Goal: Task Accomplishment & Management: Use online tool/utility

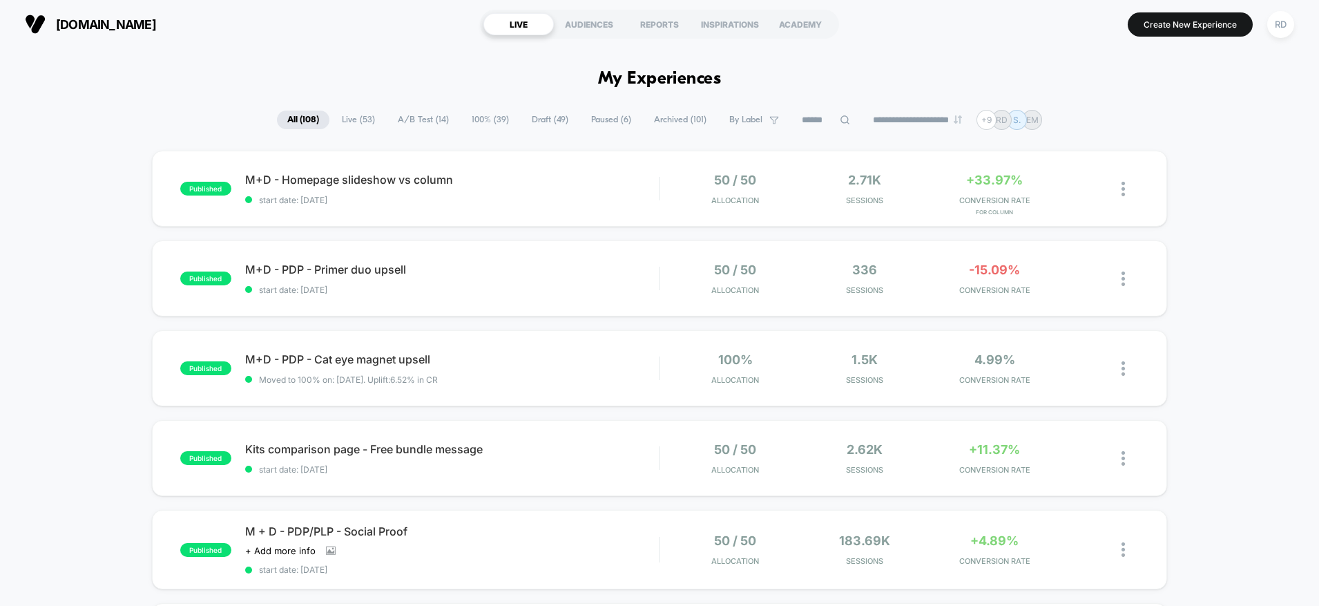
click at [825, 128] on input at bounding box center [825, 120] width 69 height 17
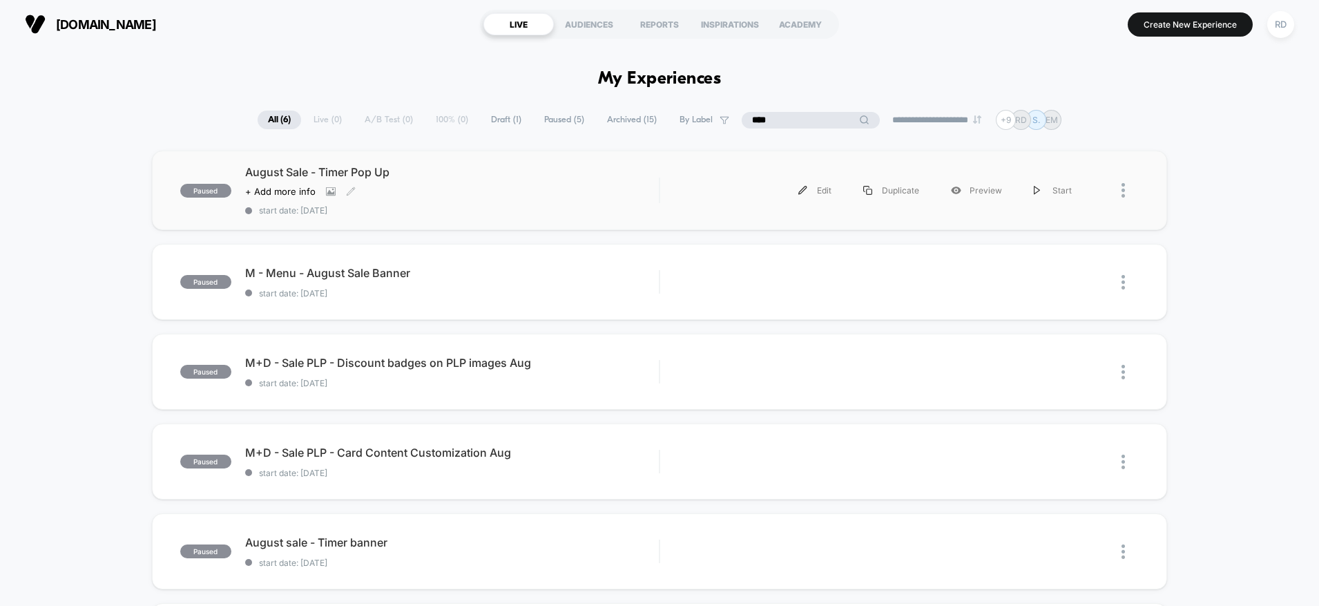
type input "****"
click at [452, 200] on div "August Sale - Timer Pop Up Click to view images Click to edit experience detail…" at bounding box center [452, 190] width 414 height 50
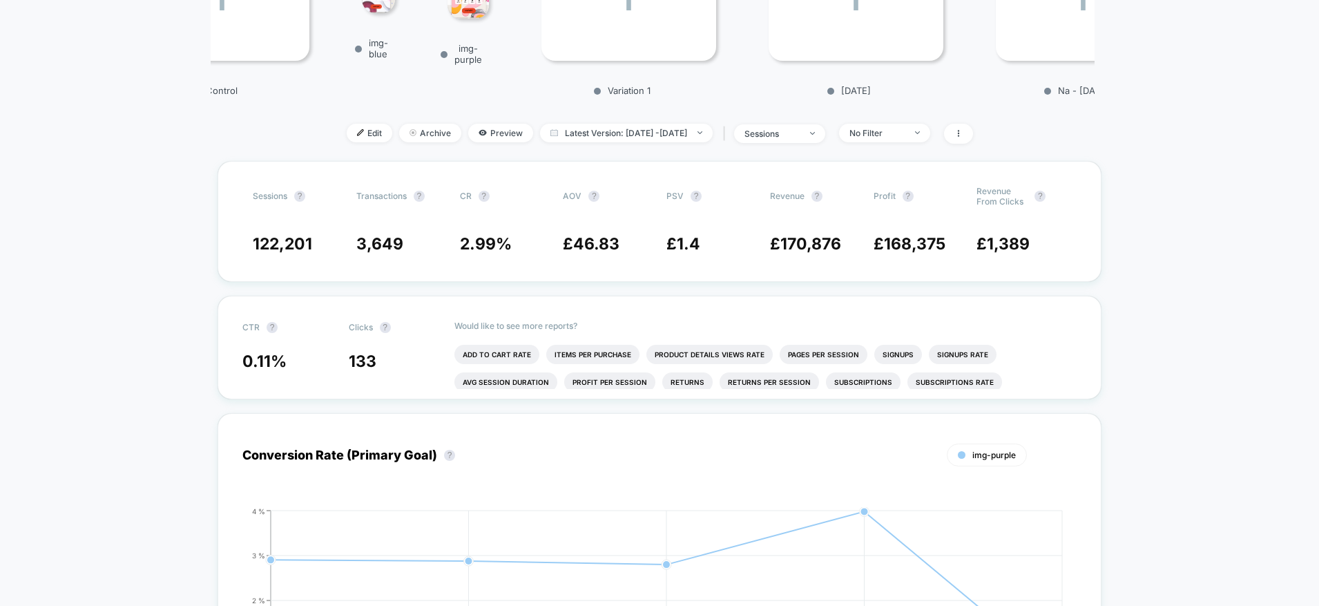
scroll to position [280, 0]
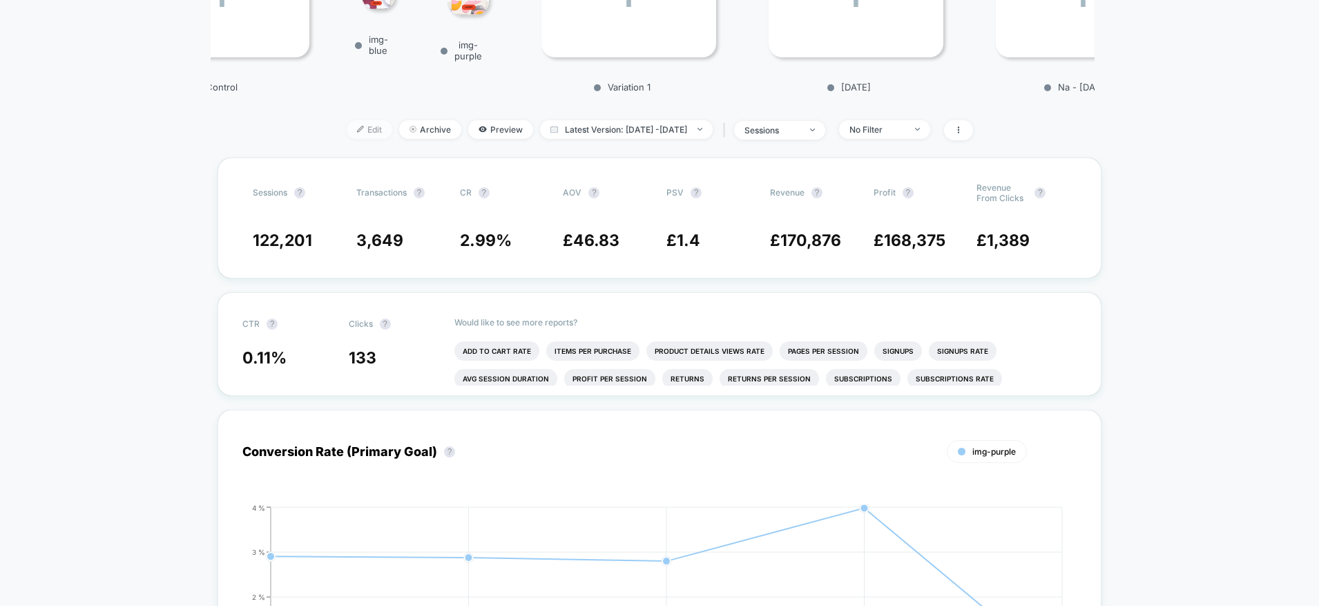
click at [347, 131] on span "Edit" at bounding box center [370, 129] width 46 height 19
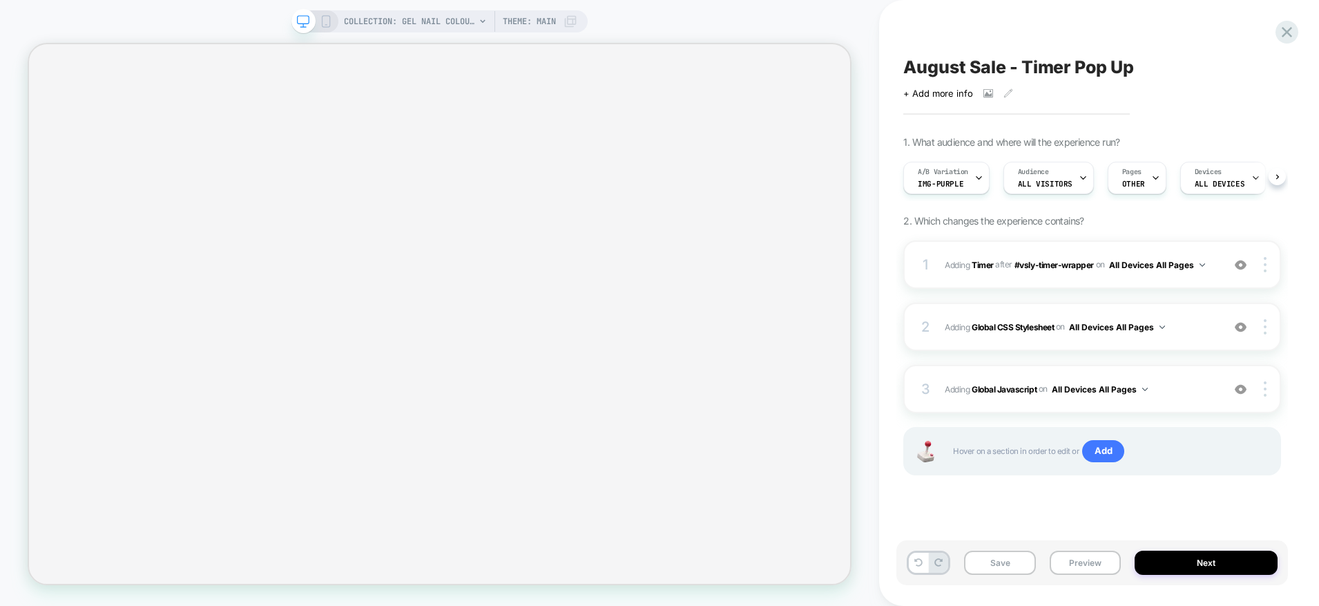
scroll to position [0, 1]
click at [1159, 279] on div "1 #_loomi_addon_1728507024495_dup1732050018_dup1732052127_dup1734438701_dup1735…" at bounding box center [1092, 264] width 378 height 48
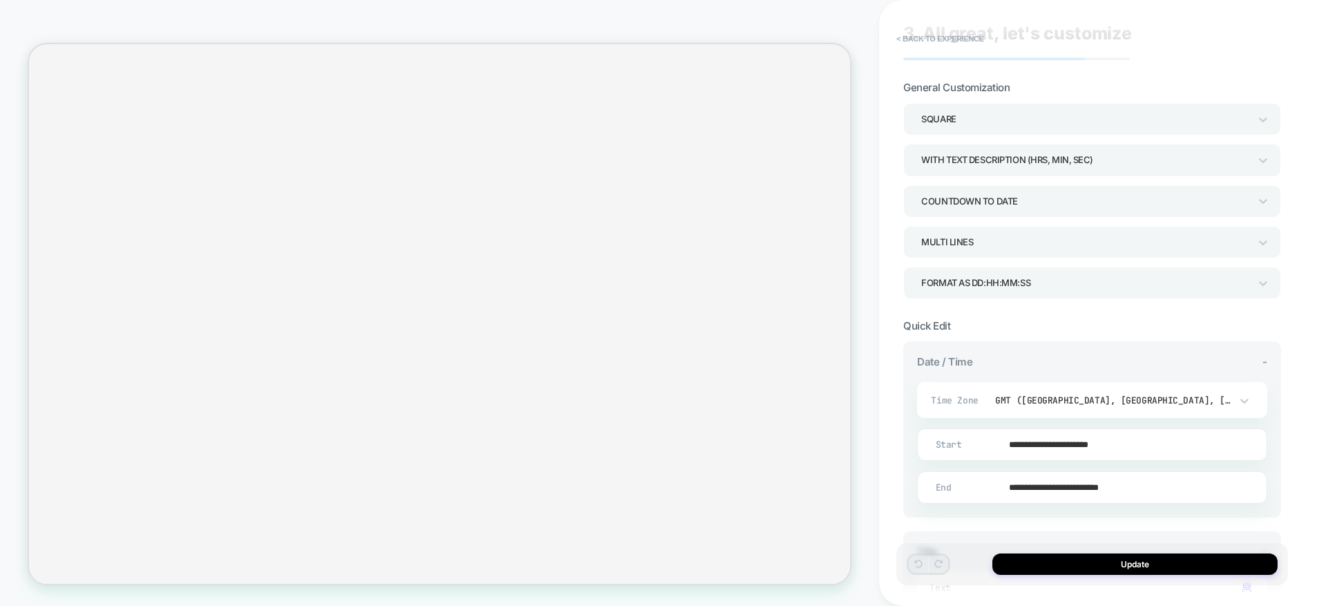
scroll to position [0, 0]
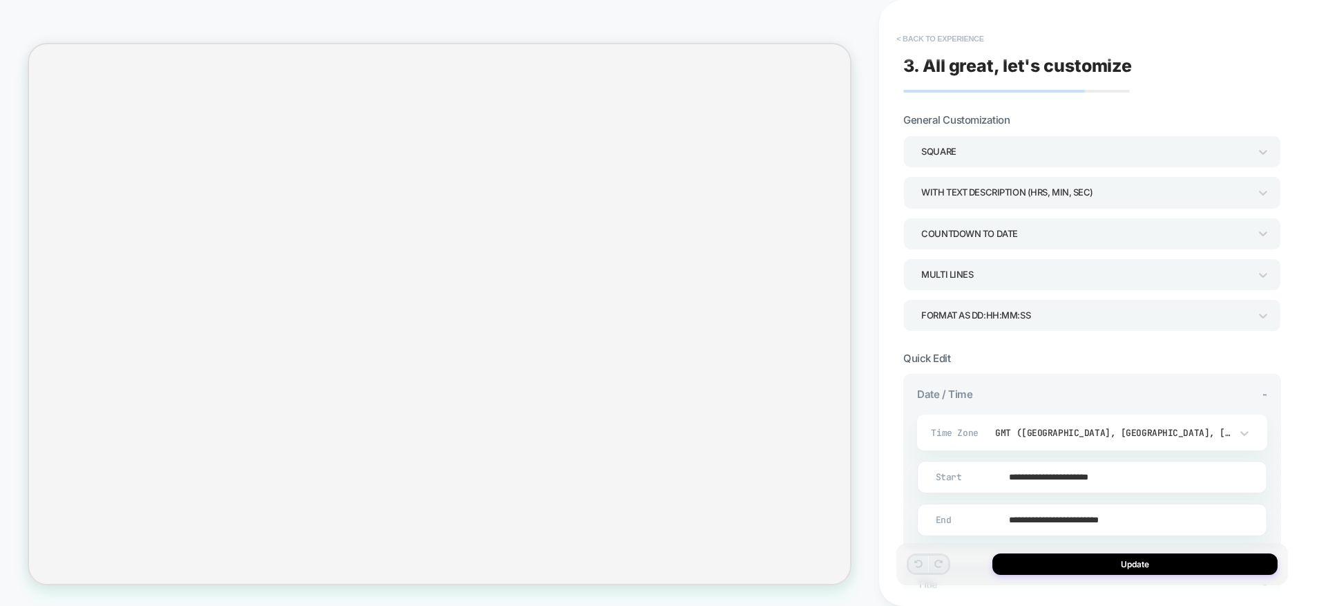
click at [916, 44] on button "< Back to experience" at bounding box center [939, 39] width 101 height 22
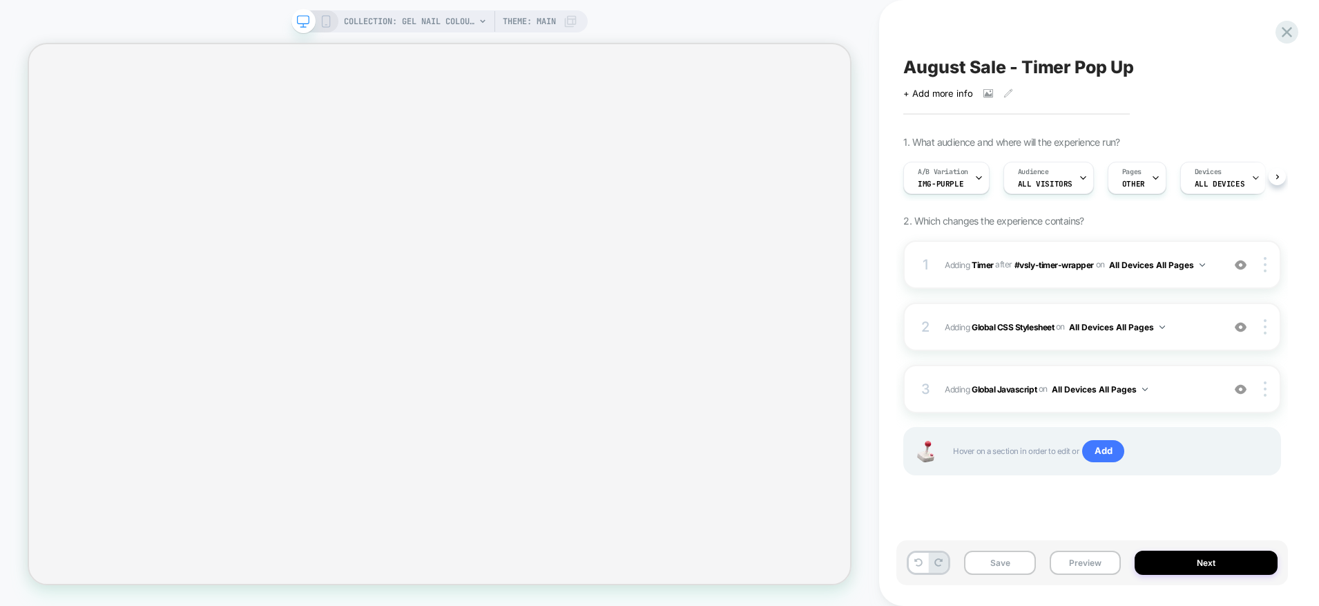
scroll to position [0, 1]
click at [1138, 276] on div "1 #_loomi_addon_1728507024495_dup1732050018_dup1732052127_dup1734438701_dup1735…" at bounding box center [1092, 264] width 378 height 48
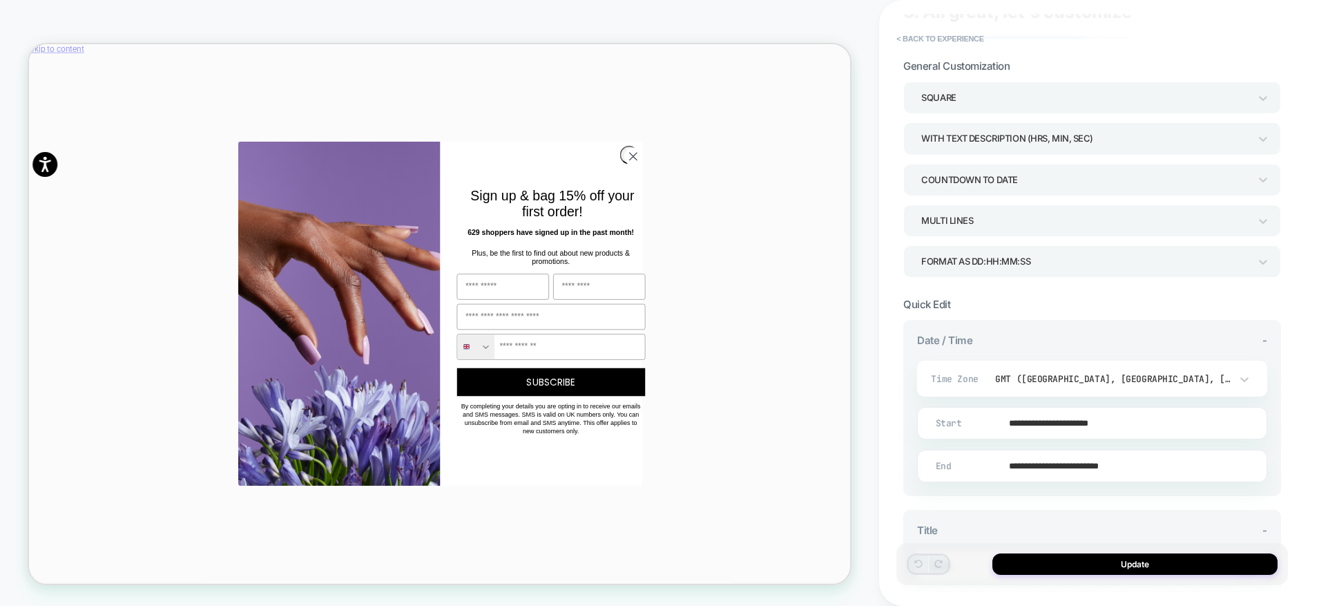
scroll to position [0, 0]
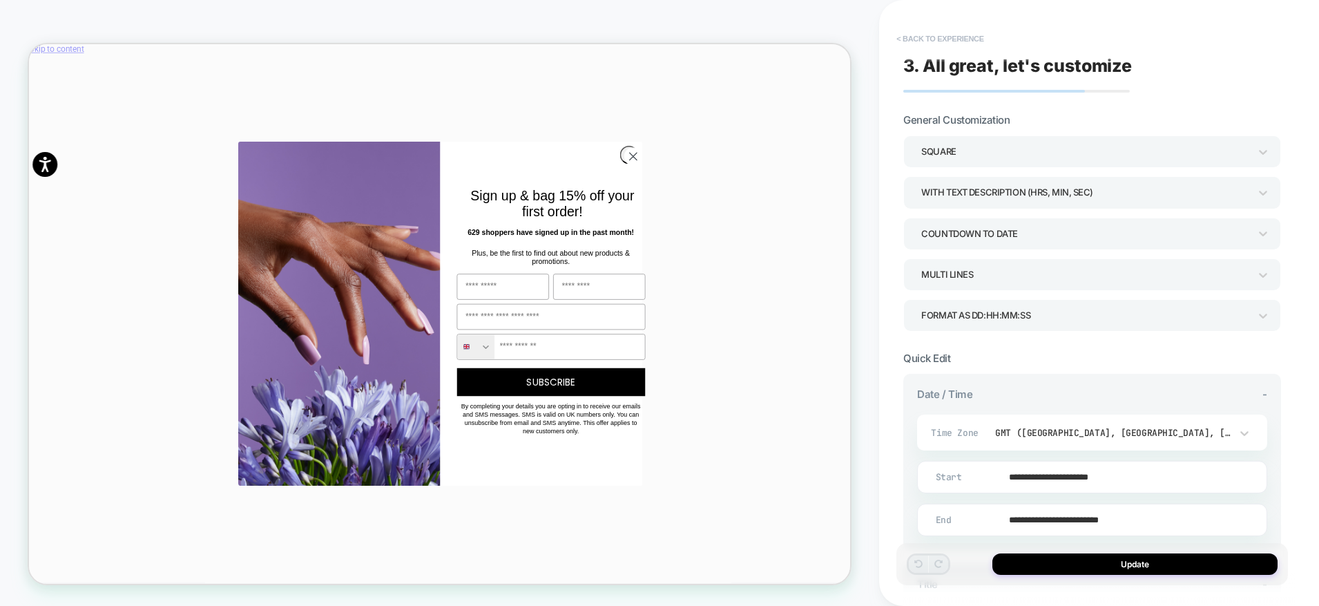
click at [940, 39] on button "< Back to experience" at bounding box center [939, 39] width 101 height 22
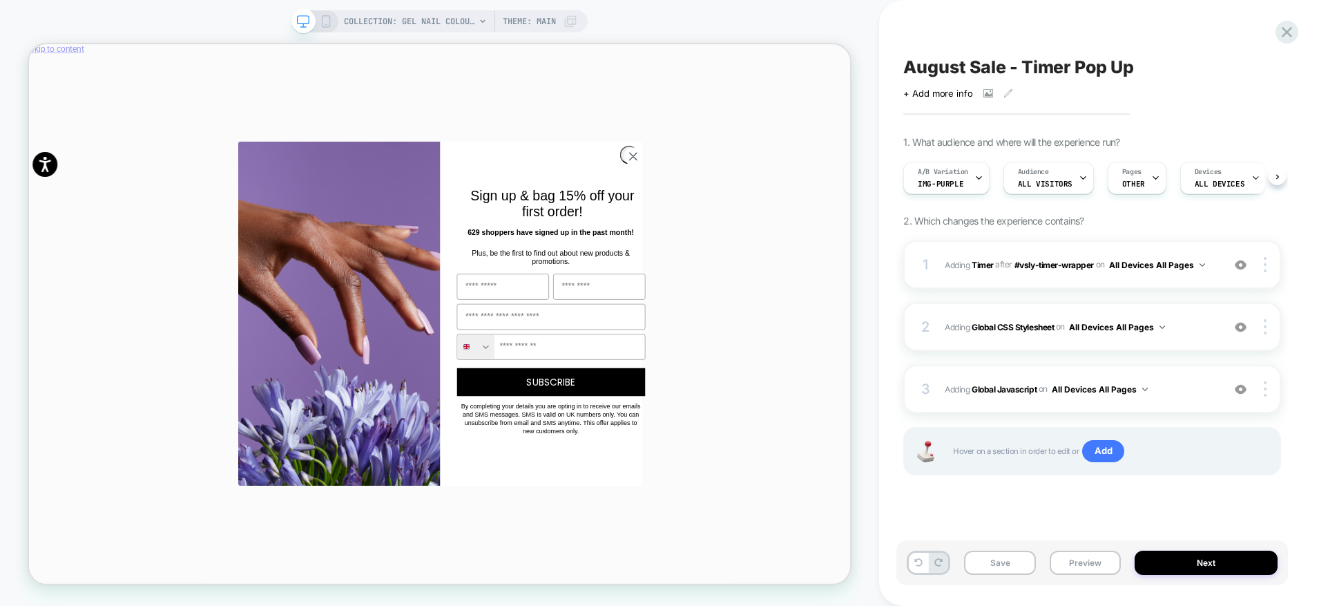
scroll to position [0, 1]
click at [1278, 28] on icon at bounding box center [1287, 32] width 19 height 19
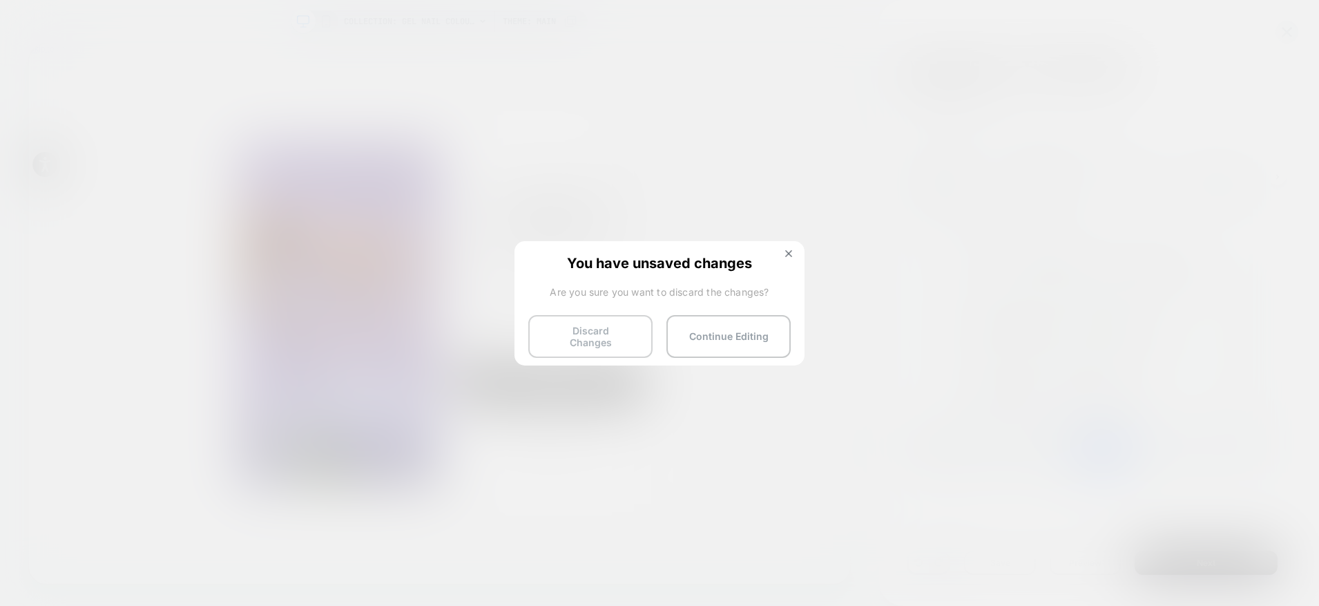
click at [588, 329] on button "Discard Changes" at bounding box center [590, 336] width 124 height 43
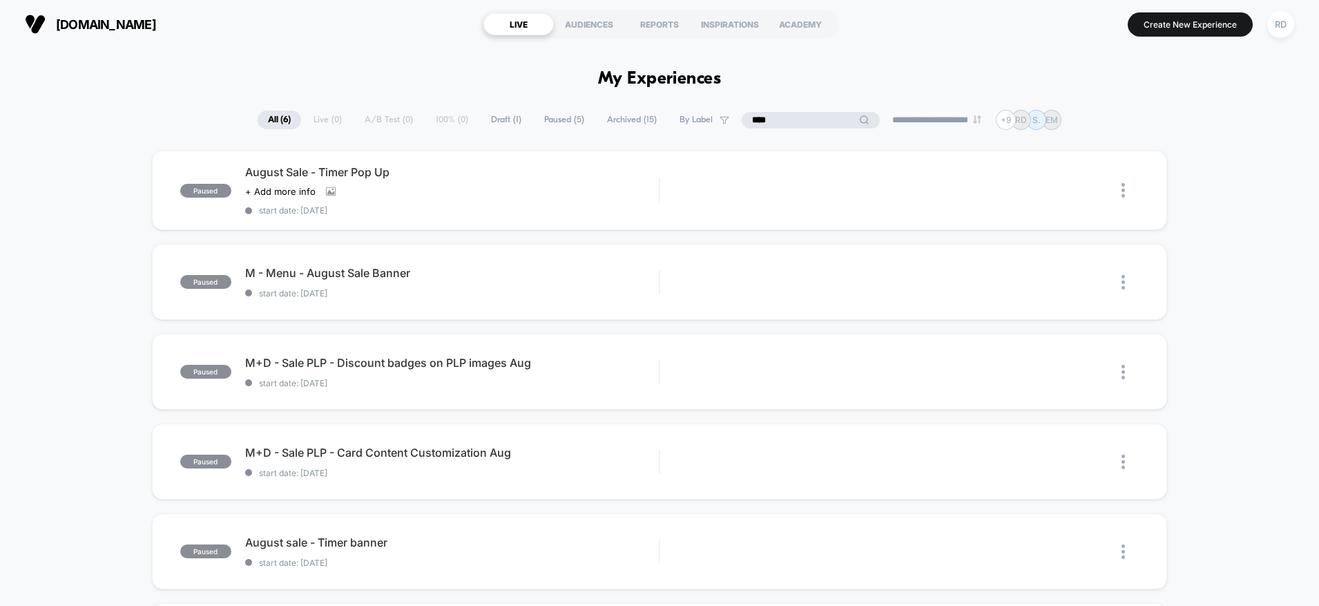
drag, startPoint x: 802, startPoint y: 119, endPoint x: 729, endPoint y: 119, distance: 73.2
click at [729, 119] on div "**********" at bounding box center [660, 120] width 804 height 20
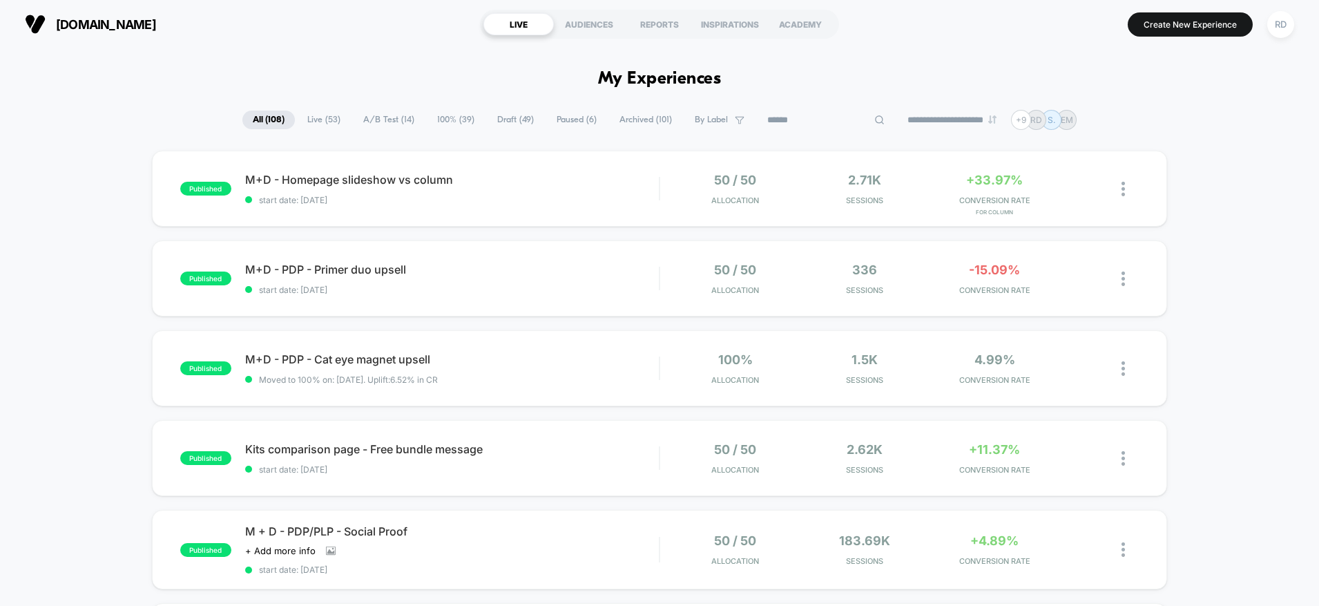
click at [503, 117] on span "Draft ( 49 )" at bounding box center [515, 119] width 57 height 19
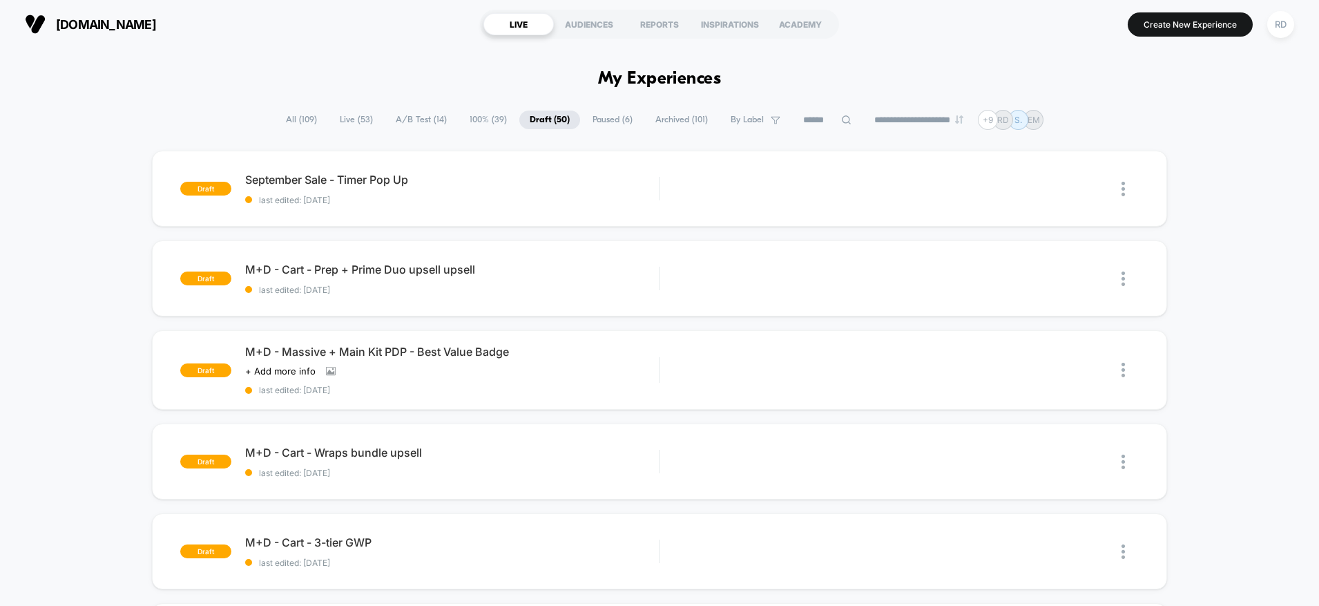
click at [305, 116] on span "All ( 109 )" at bounding box center [302, 119] width 52 height 19
